Goal: Information Seeking & Learning: Understand process/instructions

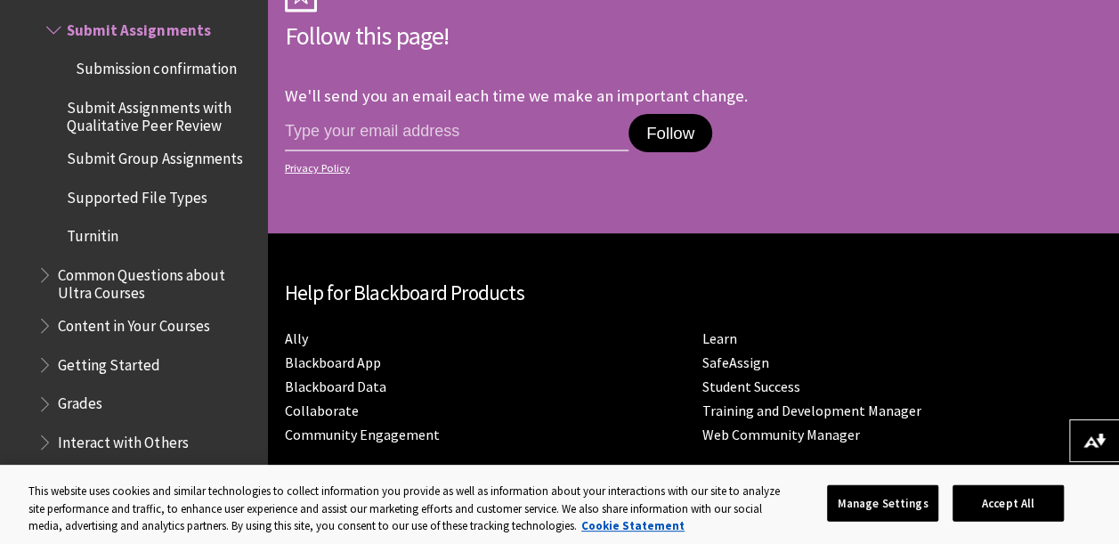
scroll to position [23186, 0]
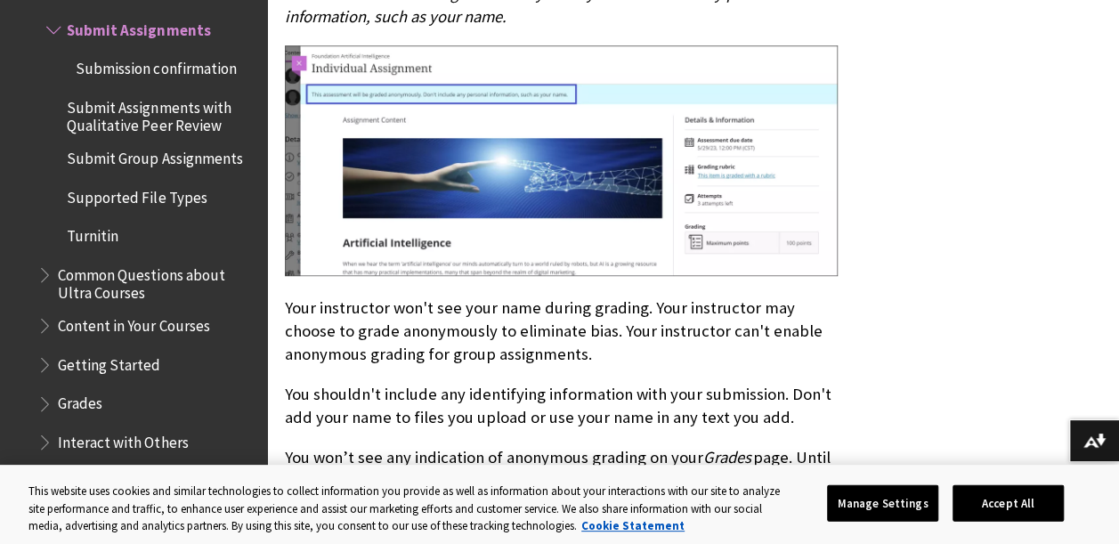
scroll to position [13880, 0]
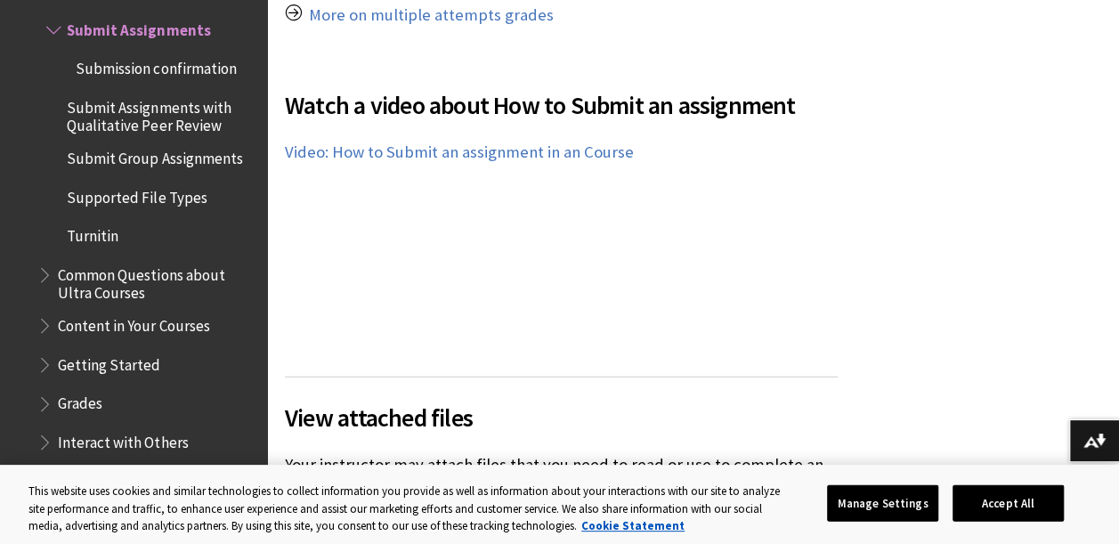
scroll to position [5095, 0]
